Goal: Transaction & Acquisition: Purchase product/service

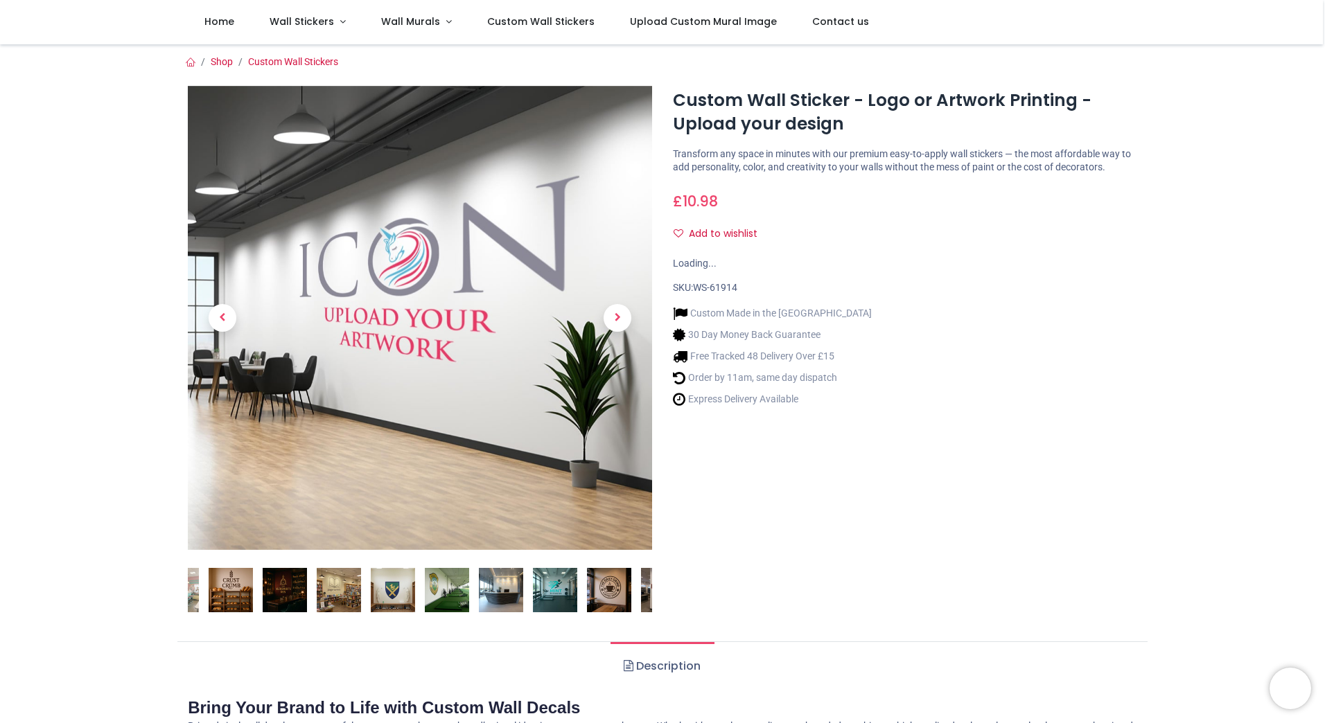
scroll to position [139, 0]
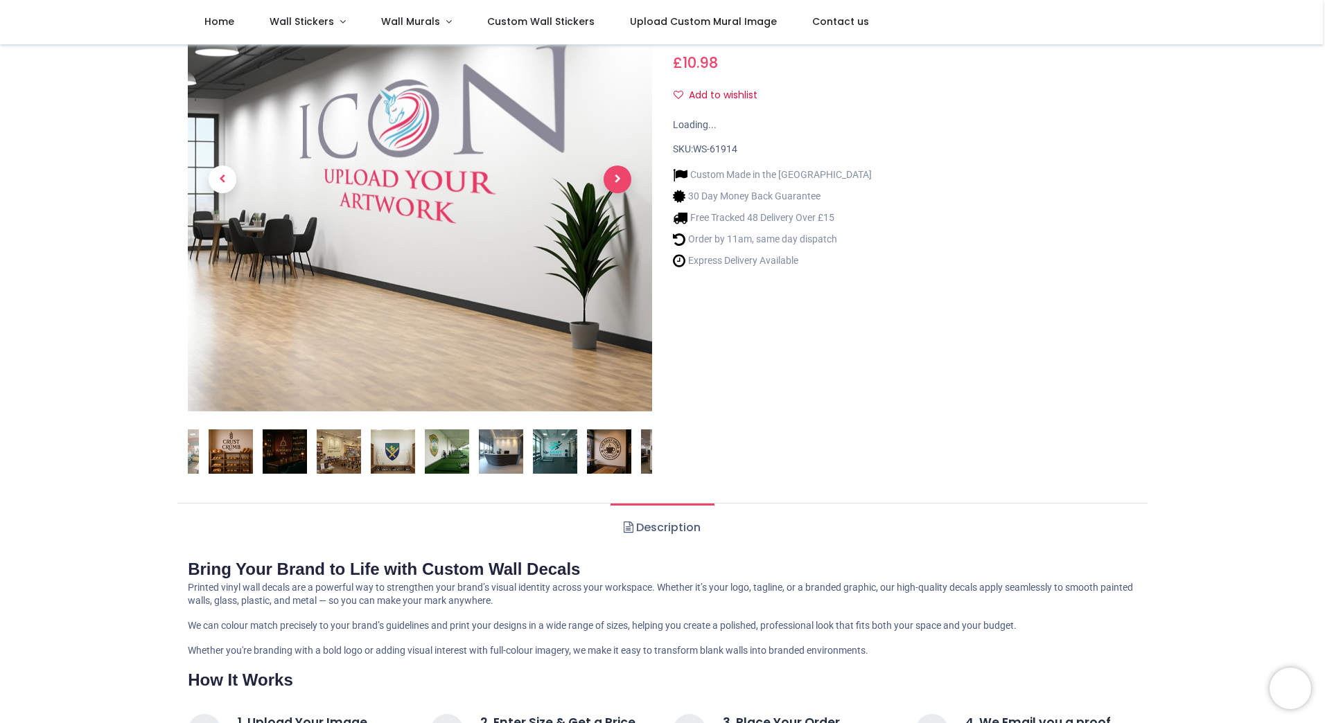
click at [608, 176] on span "Next" at bounding box center [618, 180] width 28 height 28
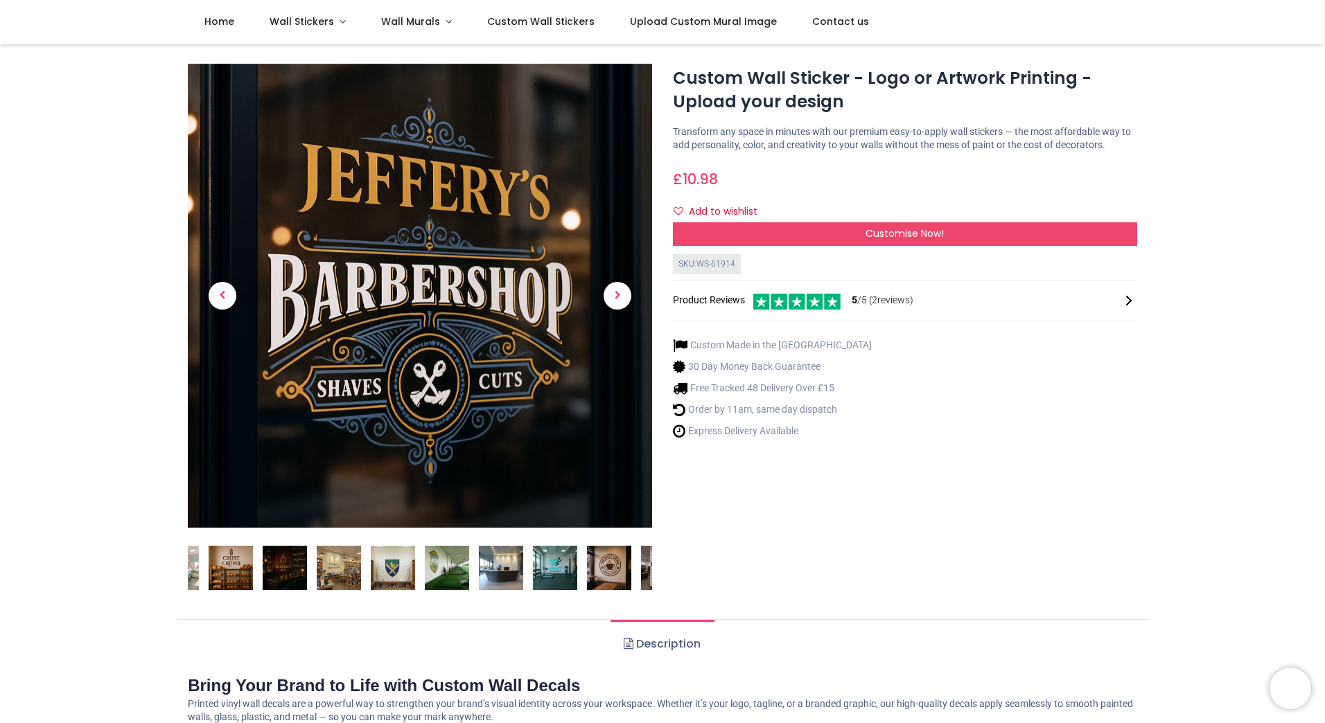
scroll to position [0, 0]
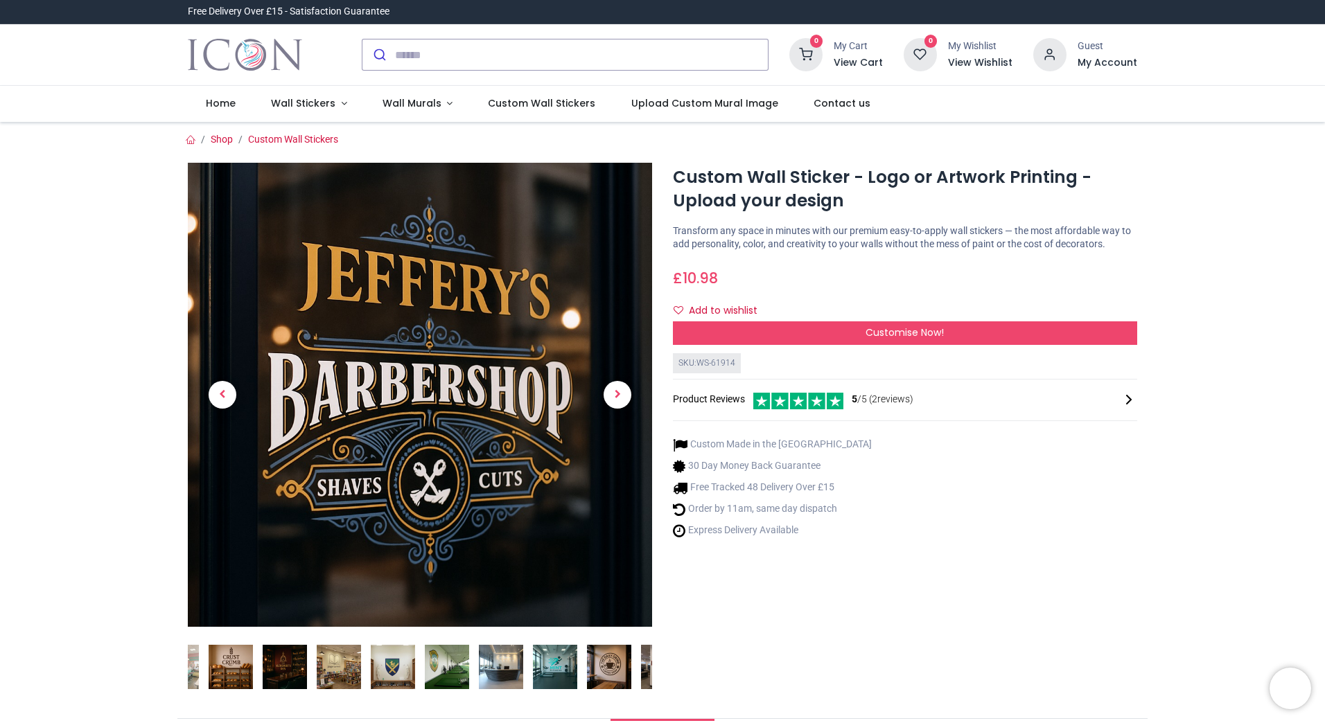
click at [608, 421] on link at bounding box center [617, 395] width 69 height 325
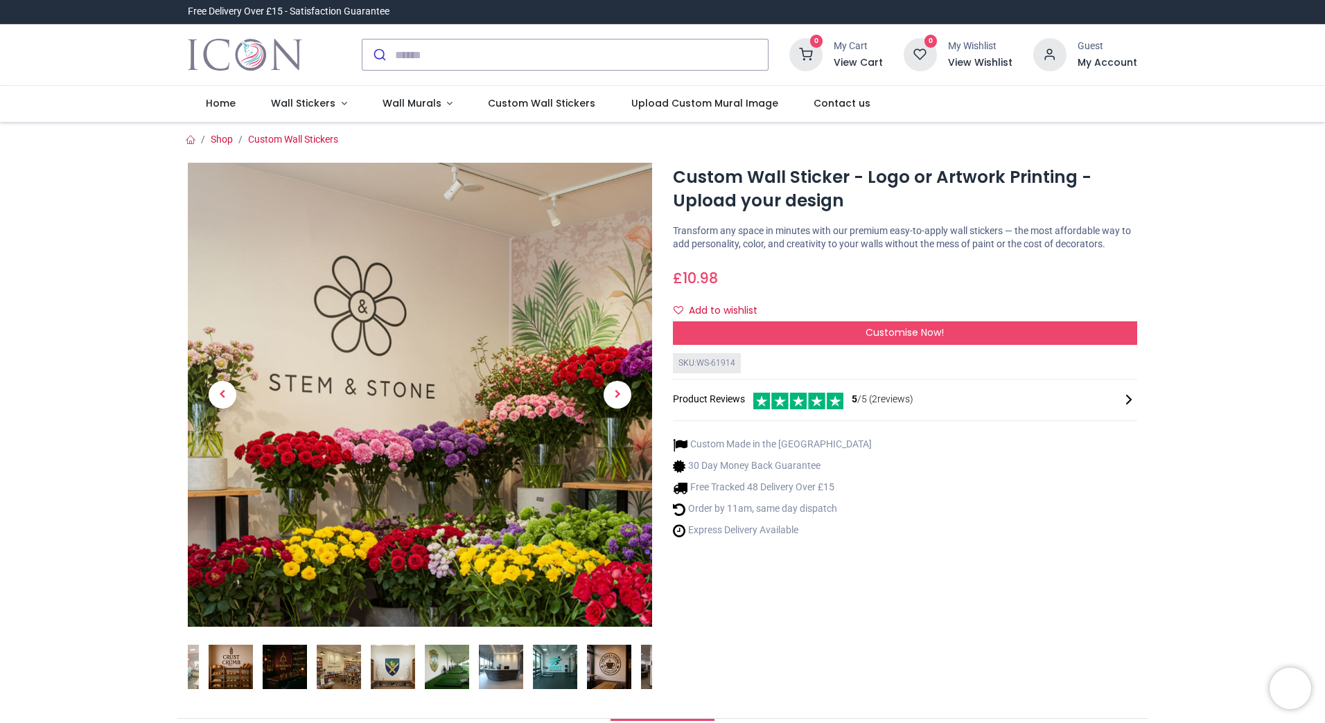
click at [842, 351] on div "Custom Wall Sticker - Logo or Artwork Printing - Upload your design [URL][DOMAI…" at bounding box center [904, 432] width 485 height 539
click at [842, 328] on div "Customise Now!" at bounding box center [905, 334] width 464 height 24
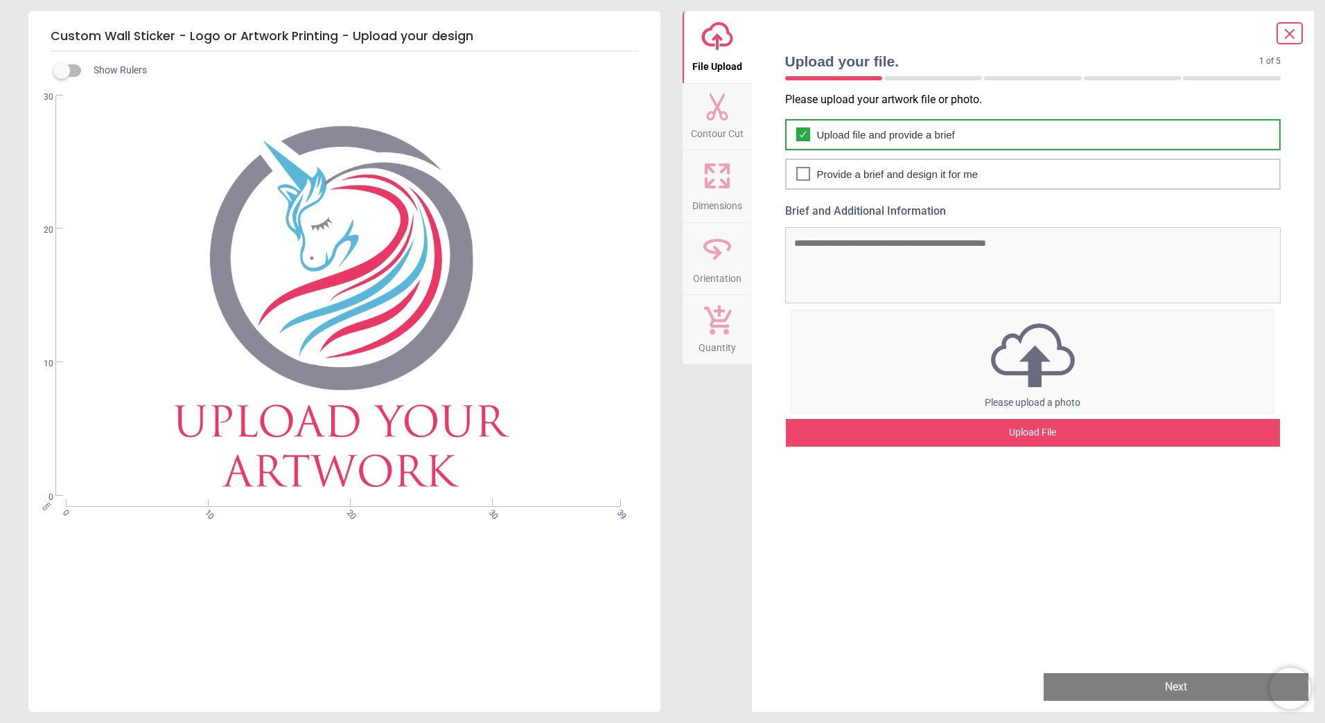
click at [894, 140] on span "Upload file and provide a brief" at bounding box center [886, 134] width 138 height 15
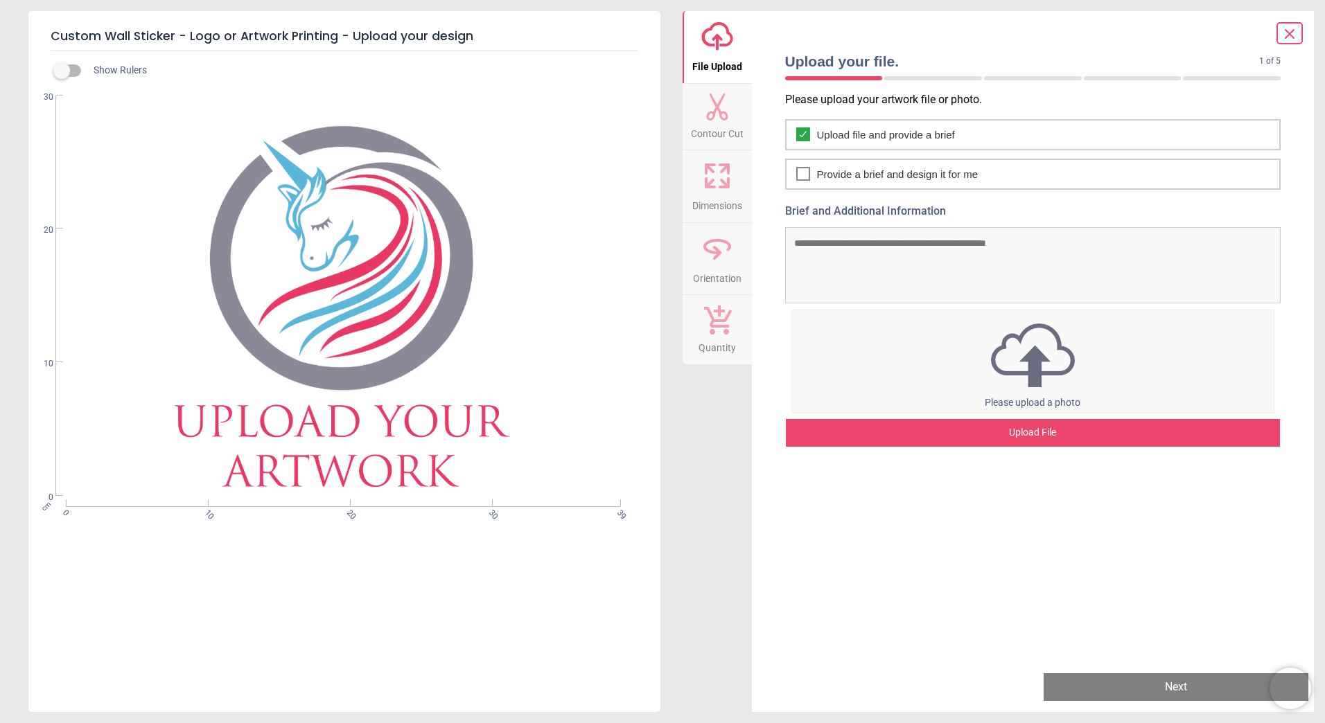
click at [703, 100] on icon at bounding box center [717, 107] width 28 height 28
drag, startPoint x: 444, startPoint y: 391, endPoint x: 413, endPoint y: 396, distance: 31.7
click at [420, 396] on div "cm 0 10 20 30 39 0 10 20 30" at bounding box center [342, 296] width 629 height 401
click at [365, 301] on div "cm 0 10 20 30 39 0 10 20 30" at bounding box center [342, 296] width 629 height 401
click at [354, 434] on div "cm 0 10 20 30 39 0 10 20 30" at bounding box center [342, 296] width 629 height 401
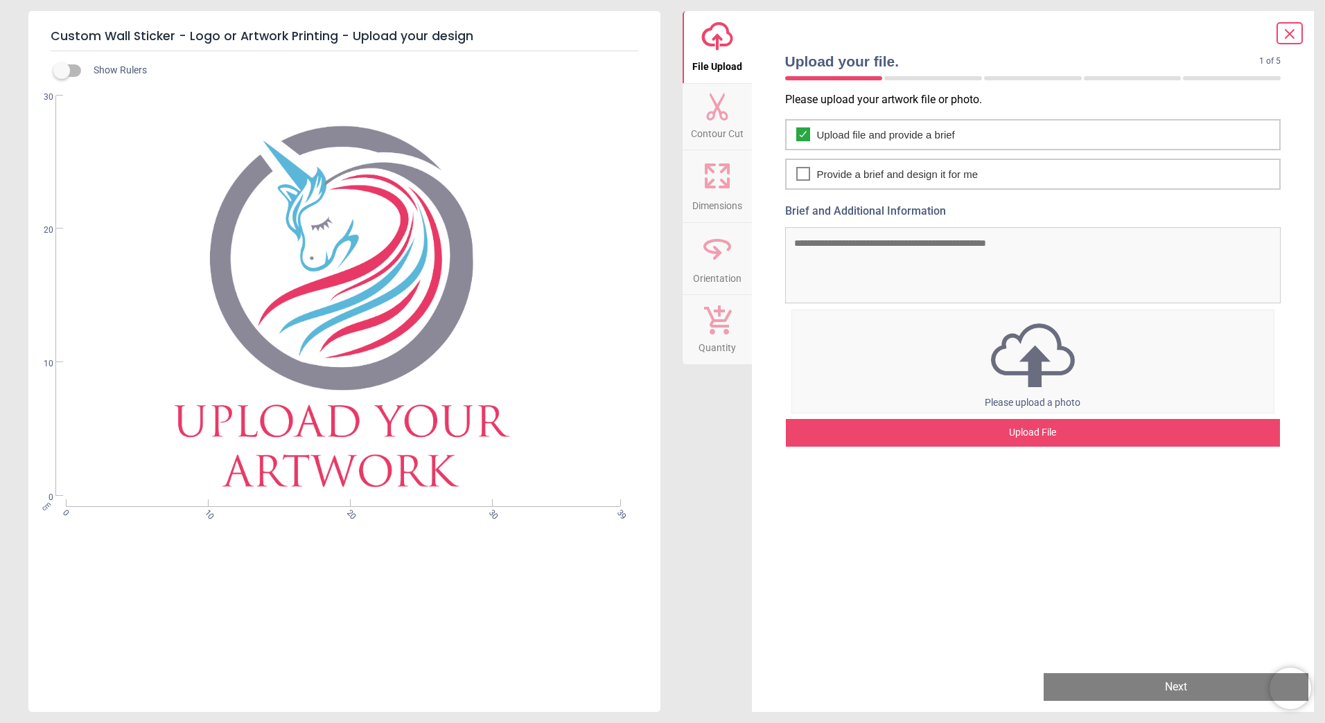
click at [1029, 364] on img at bounding box center [1033, 355] width 482 height 72
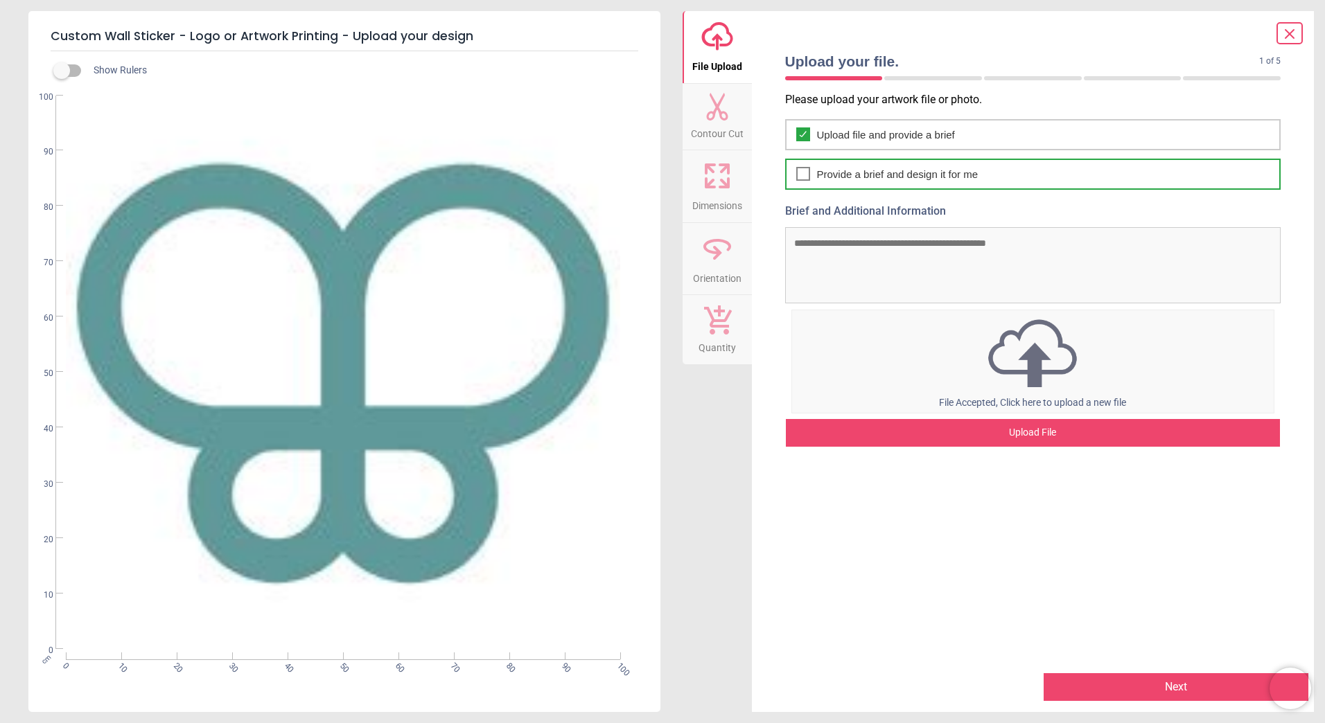
click at [800, 187] on div "Provide a brief and design it for me" at bounding box center [1033, 174] width 496 height 31
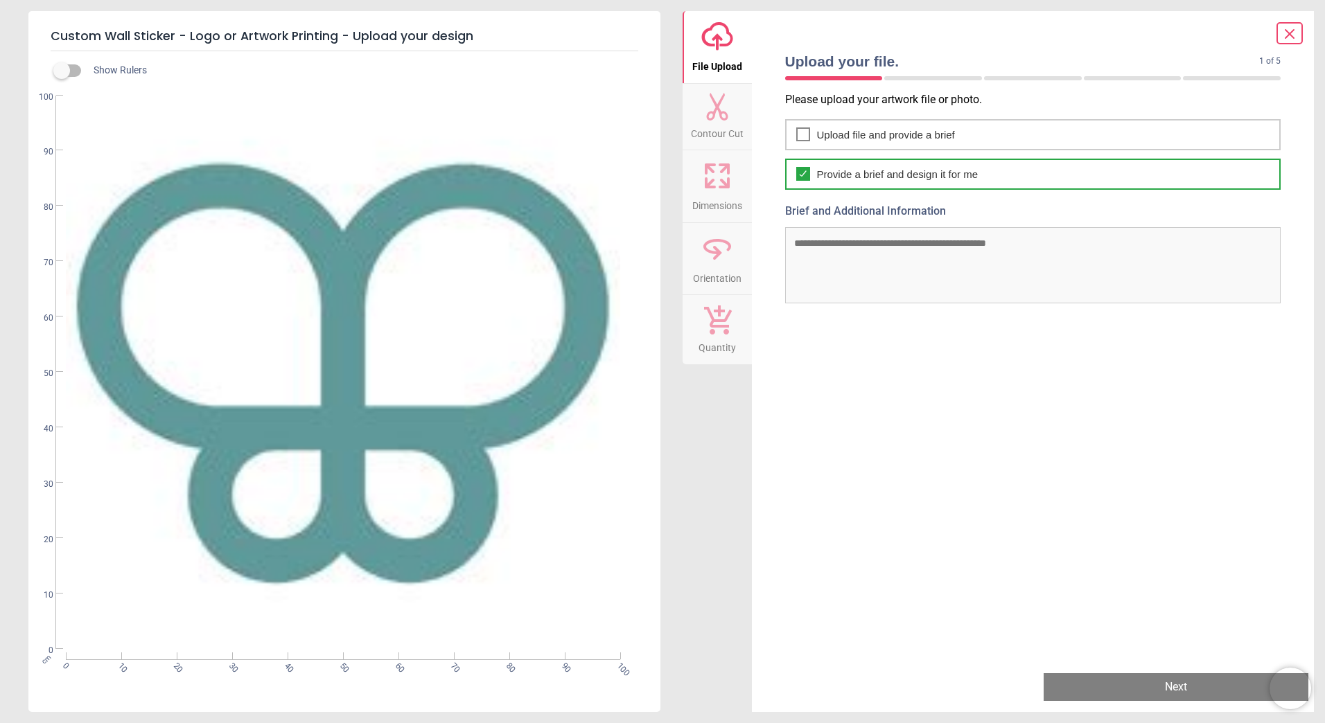
click at [800, 187] on div "Provide a brief and design it for me" at bounding box center [1033, 174] width 496 height 31
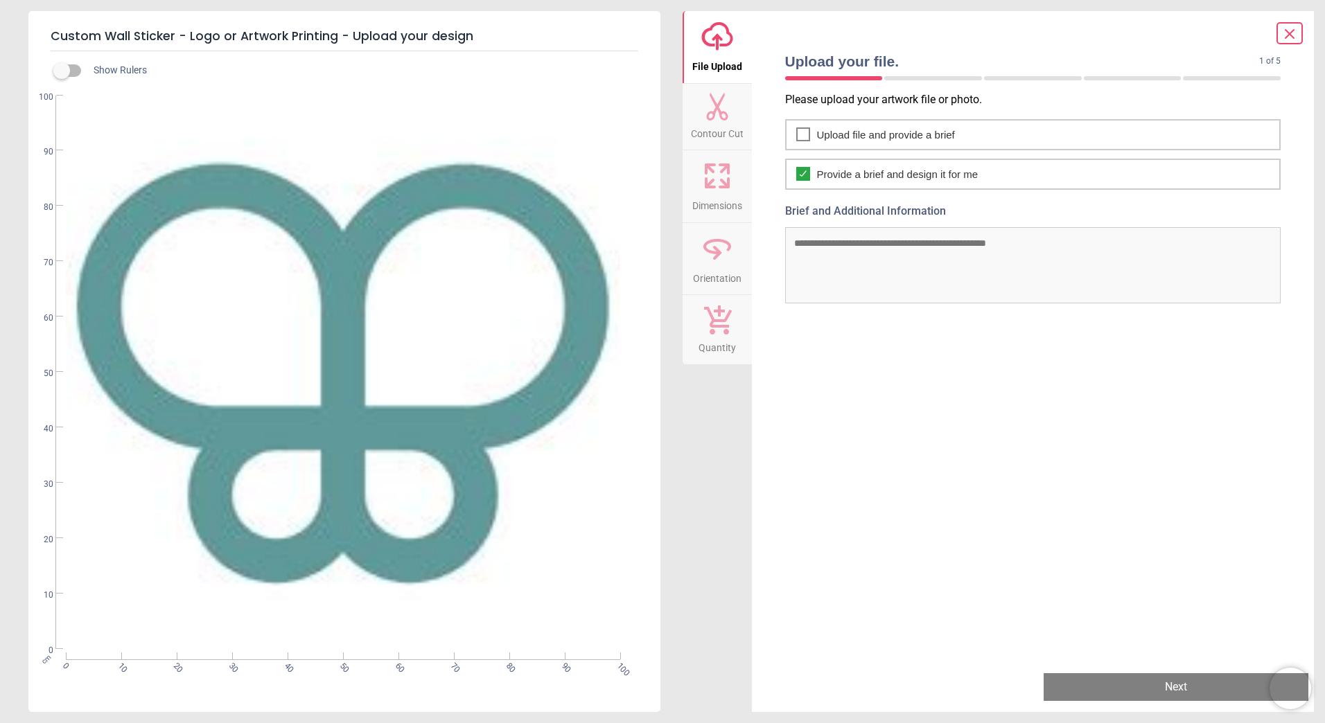
click at [722, 187] on icon at bounding box center [724, 183] width 8 height 8
click at [712, 100] on icon at bounding box center [716, 107] width 21 height 28
click at [717, 52] on icon "upload-cloud-line" at bounding box center [717, 36] width 33 height 33
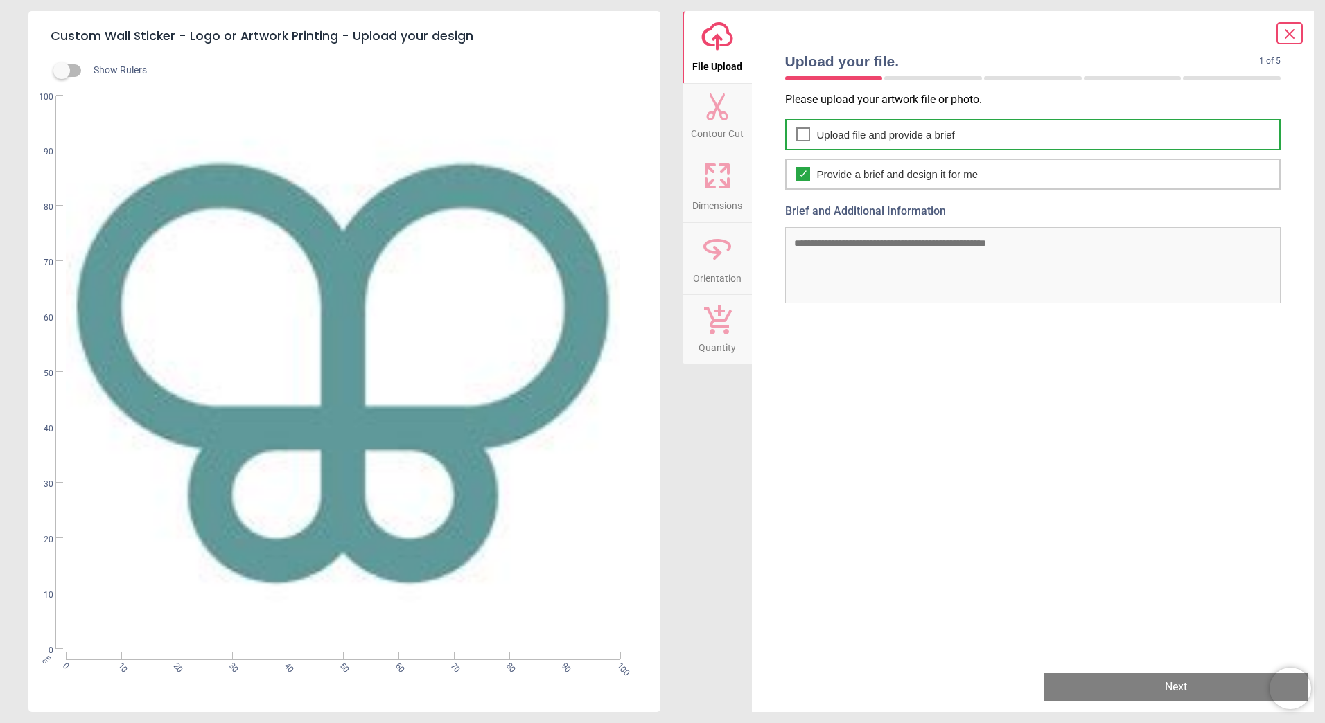
click at [867, 135] on span "Upload file and provide a brief" at bounding box center [886, 134] width 138 height 15
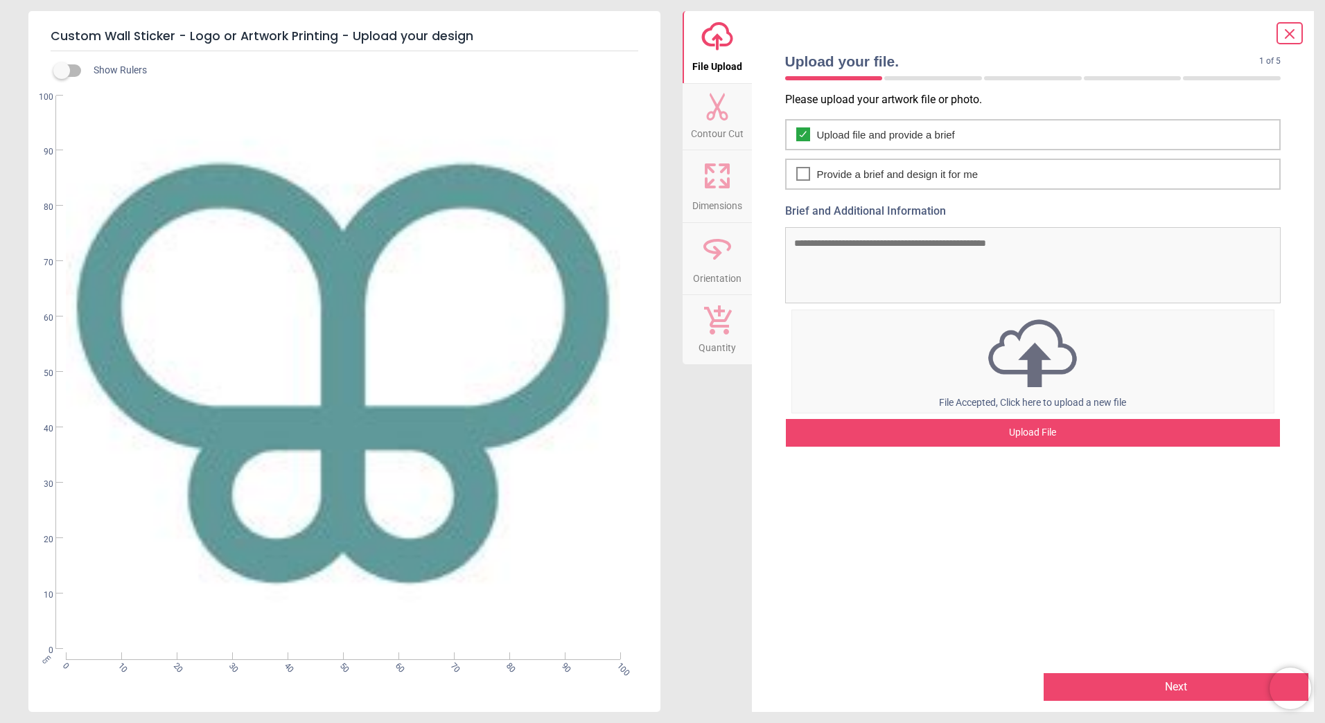
click at [1014, 354] on img at bounding box center [1033, 353] width 482 height 76
click at [595, 219] on div "cm 0 10 20 30 40 50 60 70 80 90 100 0 10 20 30 40 50 60 70 80 90 100" at bounding box center [342, 373] width 629 height 554
click at [755, 93] on div "Upload your file. 1 of 5 1 of 6 Please upload your artwork file or photo. Uploa…" at bounding box center [1033, 361] width 563 height 701
click at [1293, 28] on icon at bounding box center [1289, 34] width 17 height 17
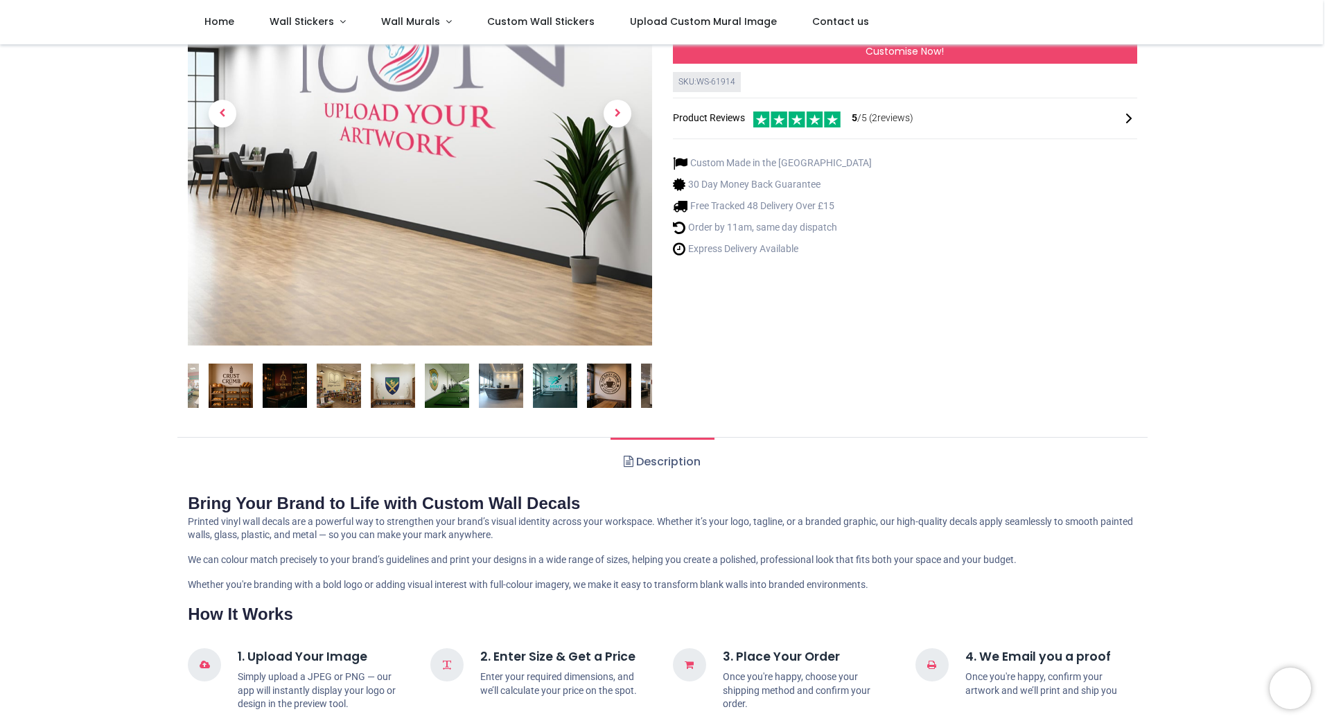
scroll to position [208, 0]
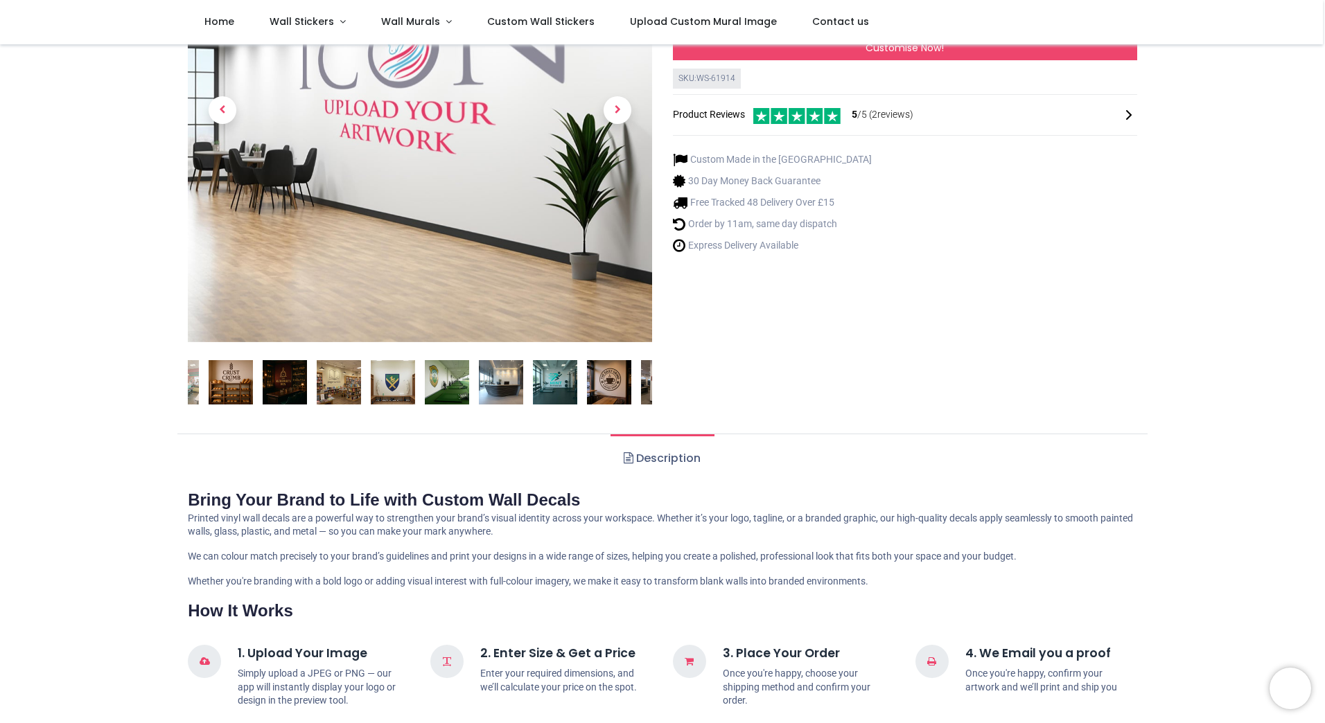
click at [504, 391] on img at bounding box center [501, 382] width 44 height 44
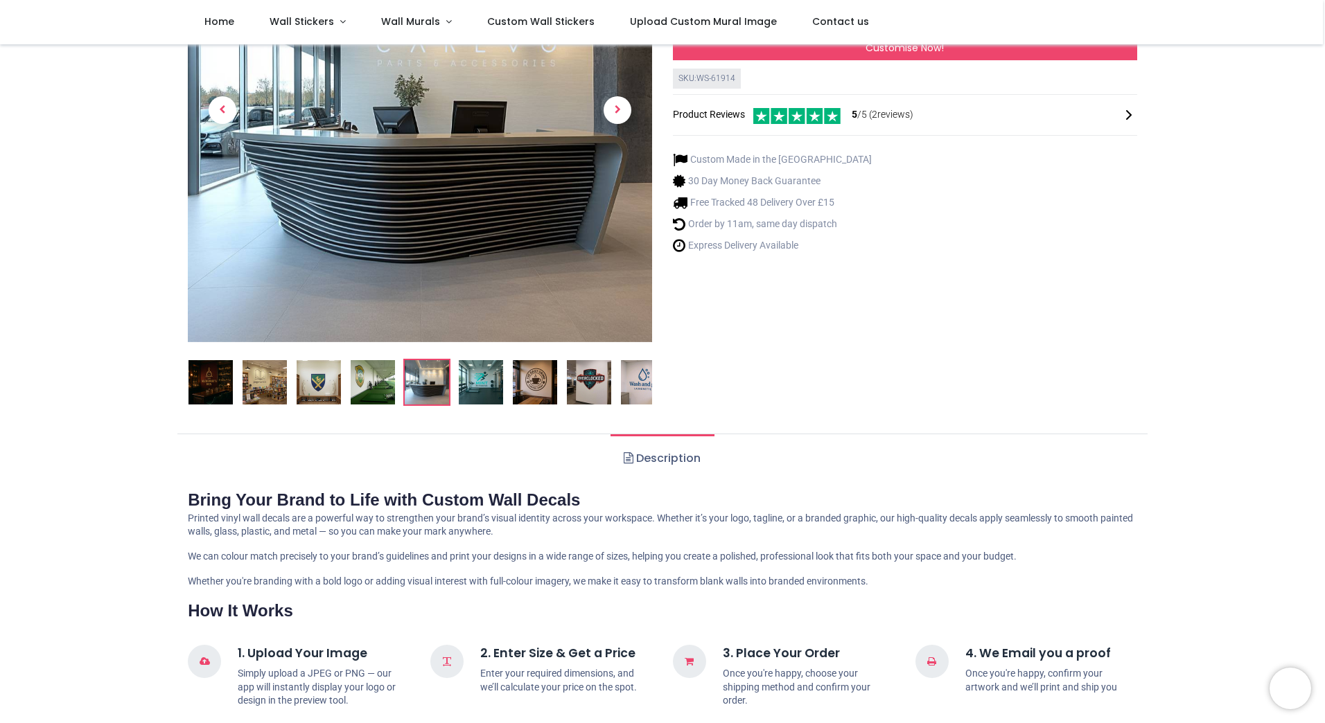
scroll to position [0, 0]
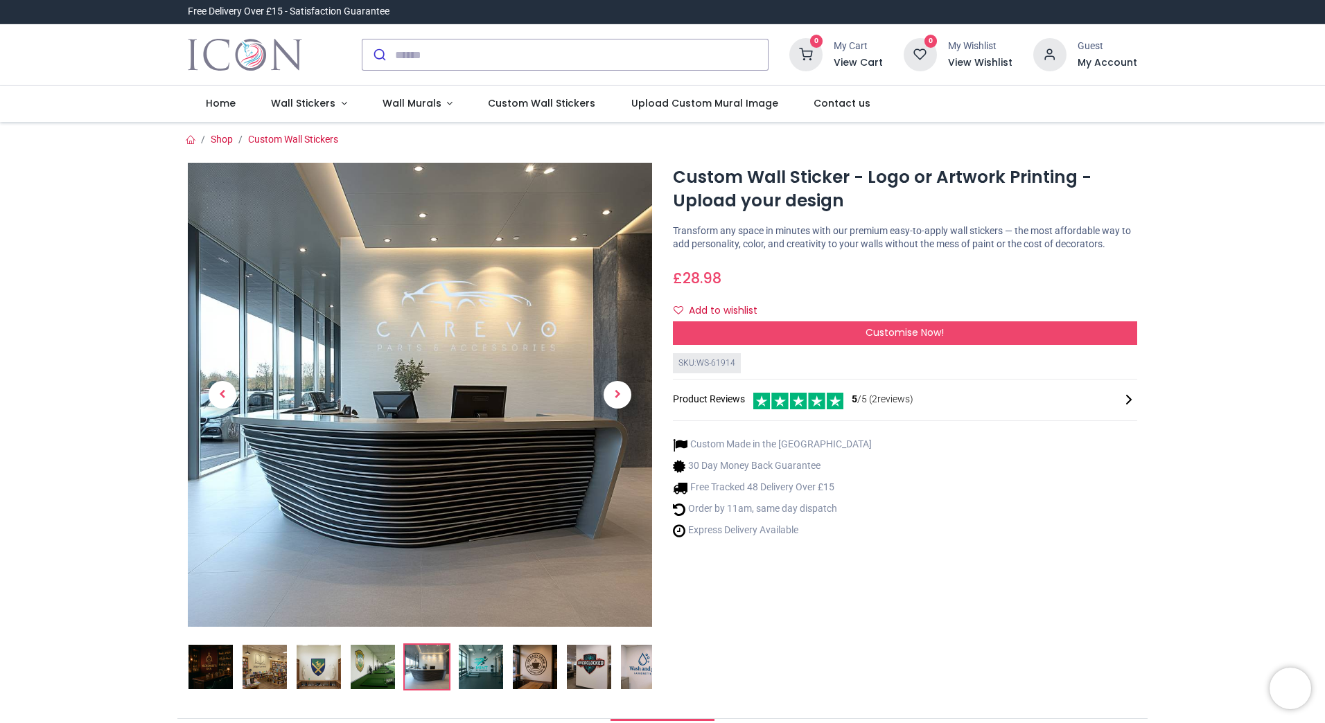
click at [258, 44] on img "Logo of Icon Wall Stickers" at bounding box center [245, 54] width 114 height 39
